Goal: Check status: Check status

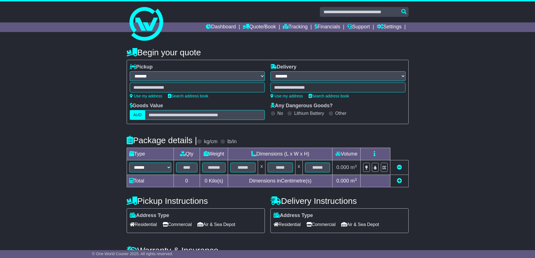
select select "**"
click at [301, 25] on link "Tracking" at bounding box center [295, 27] width 25 height 10
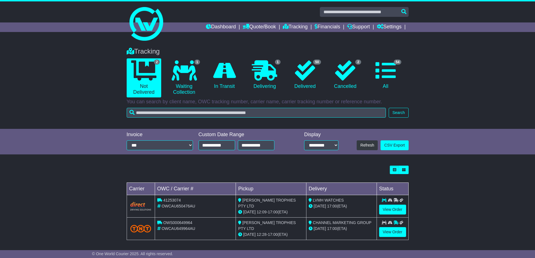
scroll to position [1, 0]
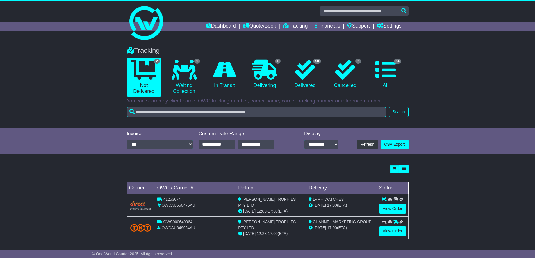
drag, startPoint x: 537, startPoint y: 109, endPoint x: 537, endPoint y: 131, distance: 22.2
click at [534, 131] on html "sales@corporateawards.com.au Logout Maria Nasato sales@corporateawards.com.au +…" at bounding box center [267, 128] width 535 height 258
click at [310, 69] on icon at bounding box center [305, 70] width 20 height 20
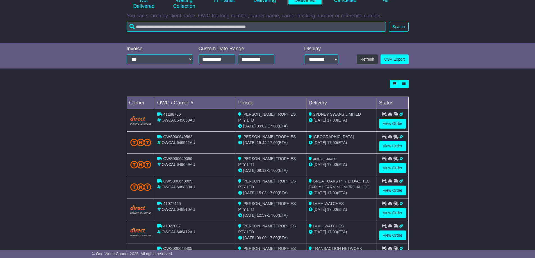
scroll to position [92, 0]
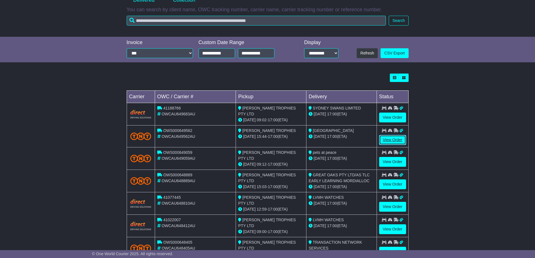
click at [399, 140] on link "View Order" at bounding box center [392, 140] width 27 height 10
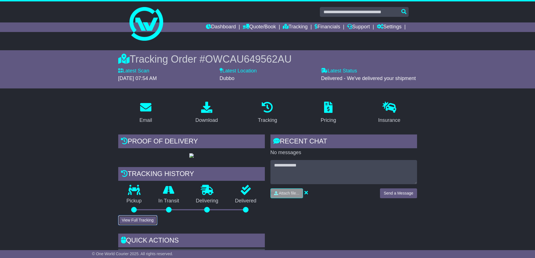
click at [145, 225] on button "View Full Tracking" at bounding box center [137, 220] width 39 height 10
